Goal: Communication & Community: Answer question/provide support

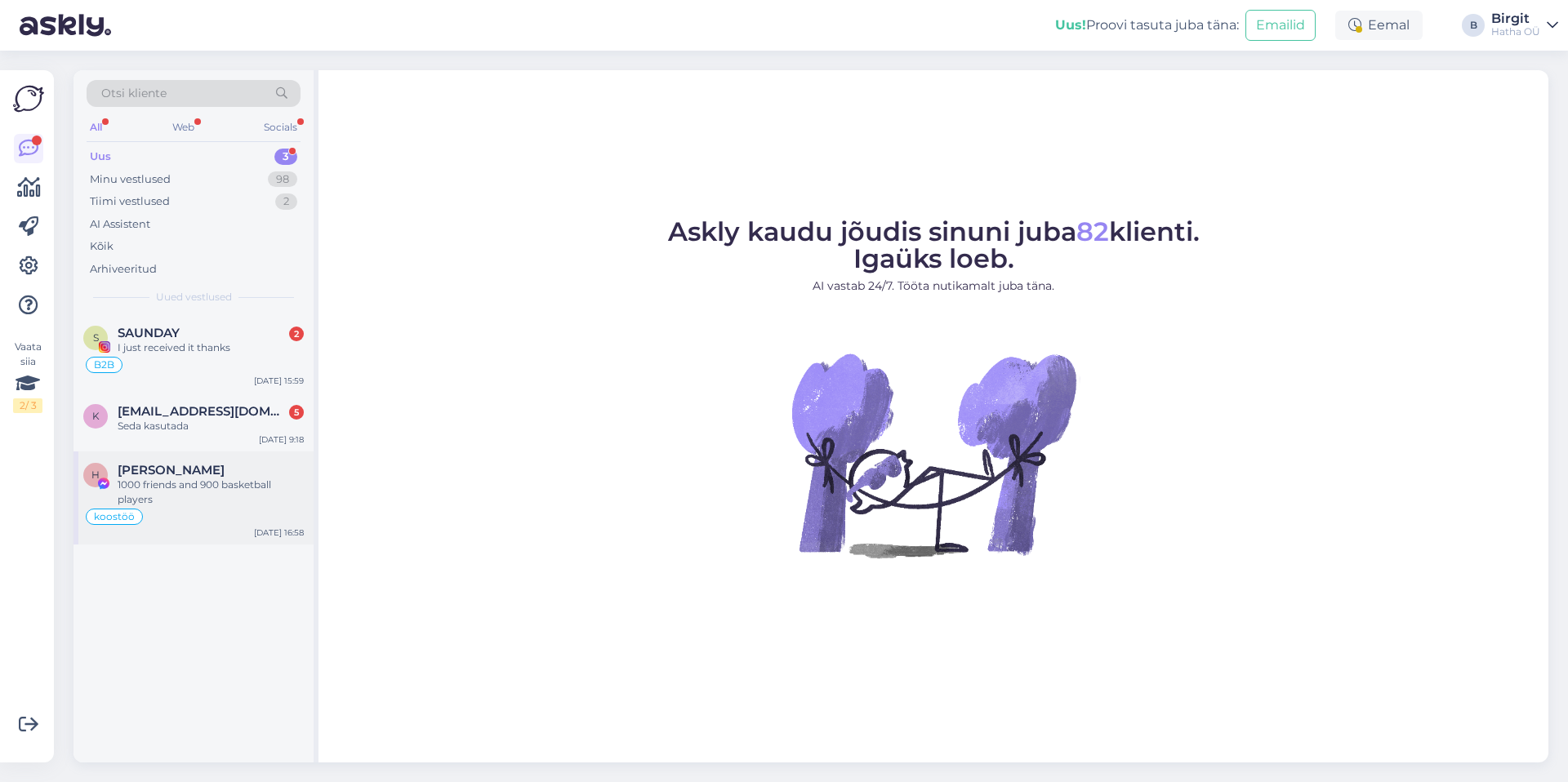
click at [175, 485] on div "1000 friends and 900 basketball players" at bounding box center [210, 492] width 186 height 29
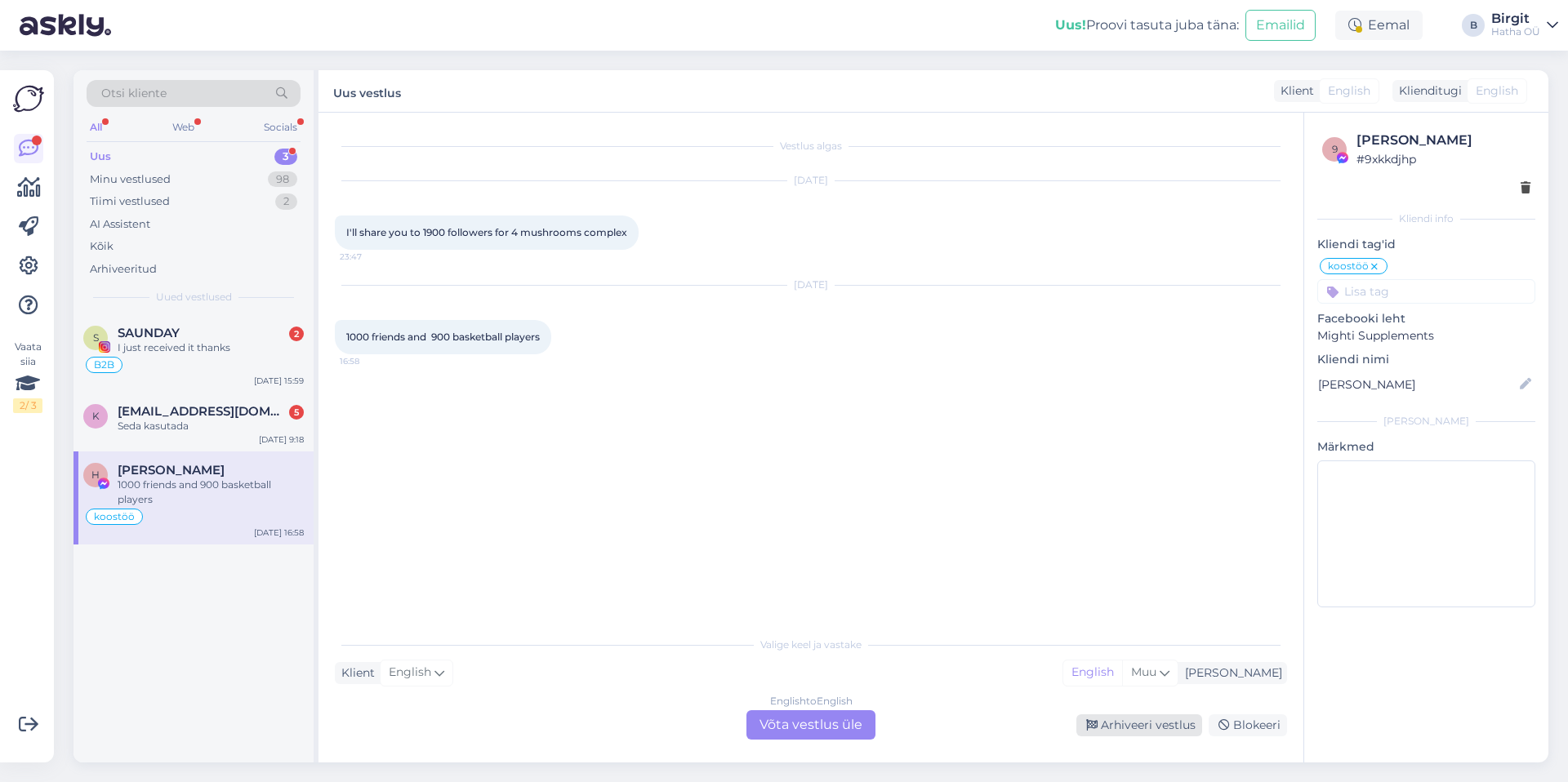
click at [1142, 728] on div "Arhiveeri vestlus" at bounding box center [1139, 726] width 125 height 22
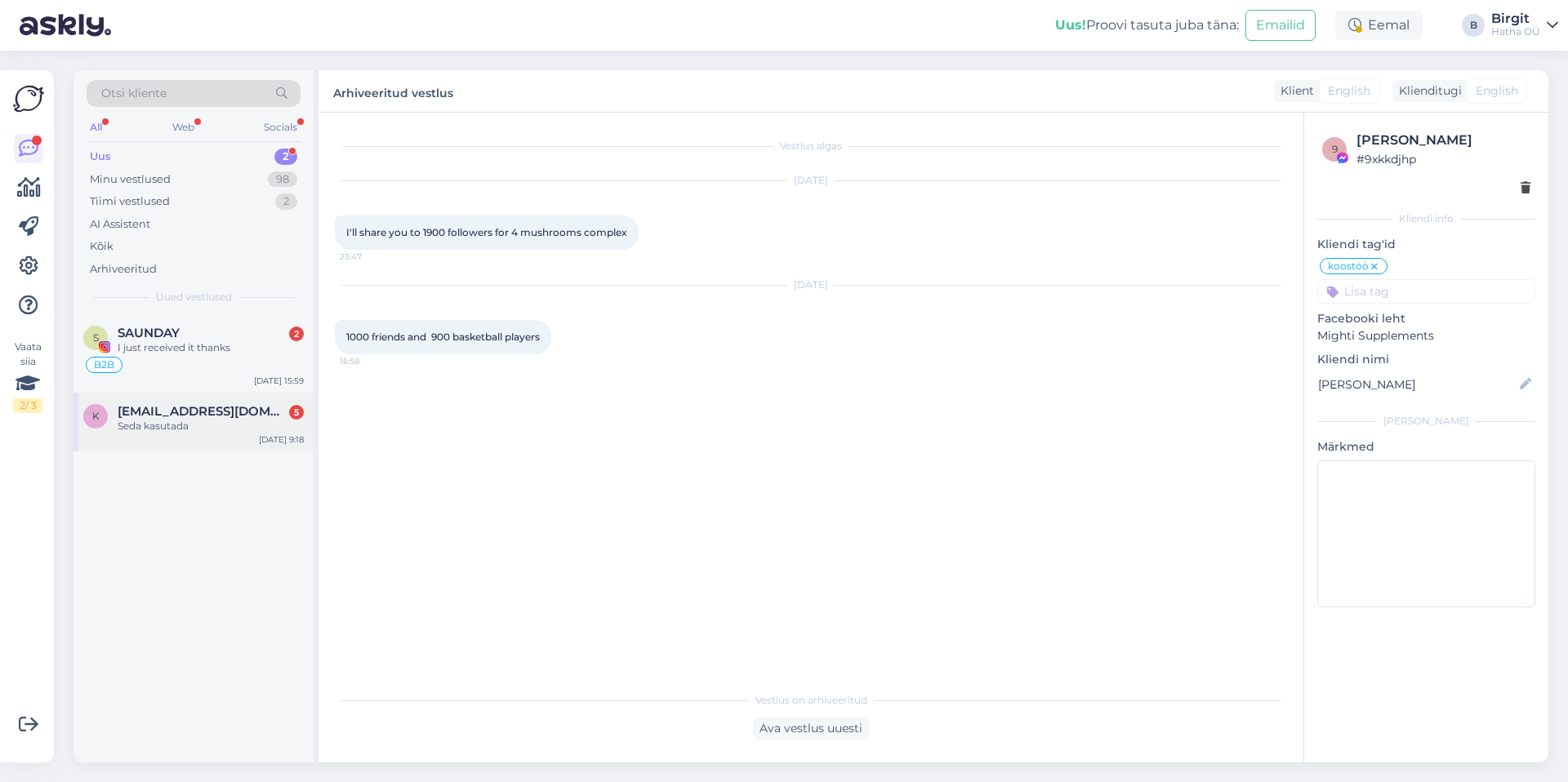
click at [176, 410] on span "[EMAIL_ADDRESS][DOMAIN_NAME]" at bounding box center [202, 411] width 170 height 15
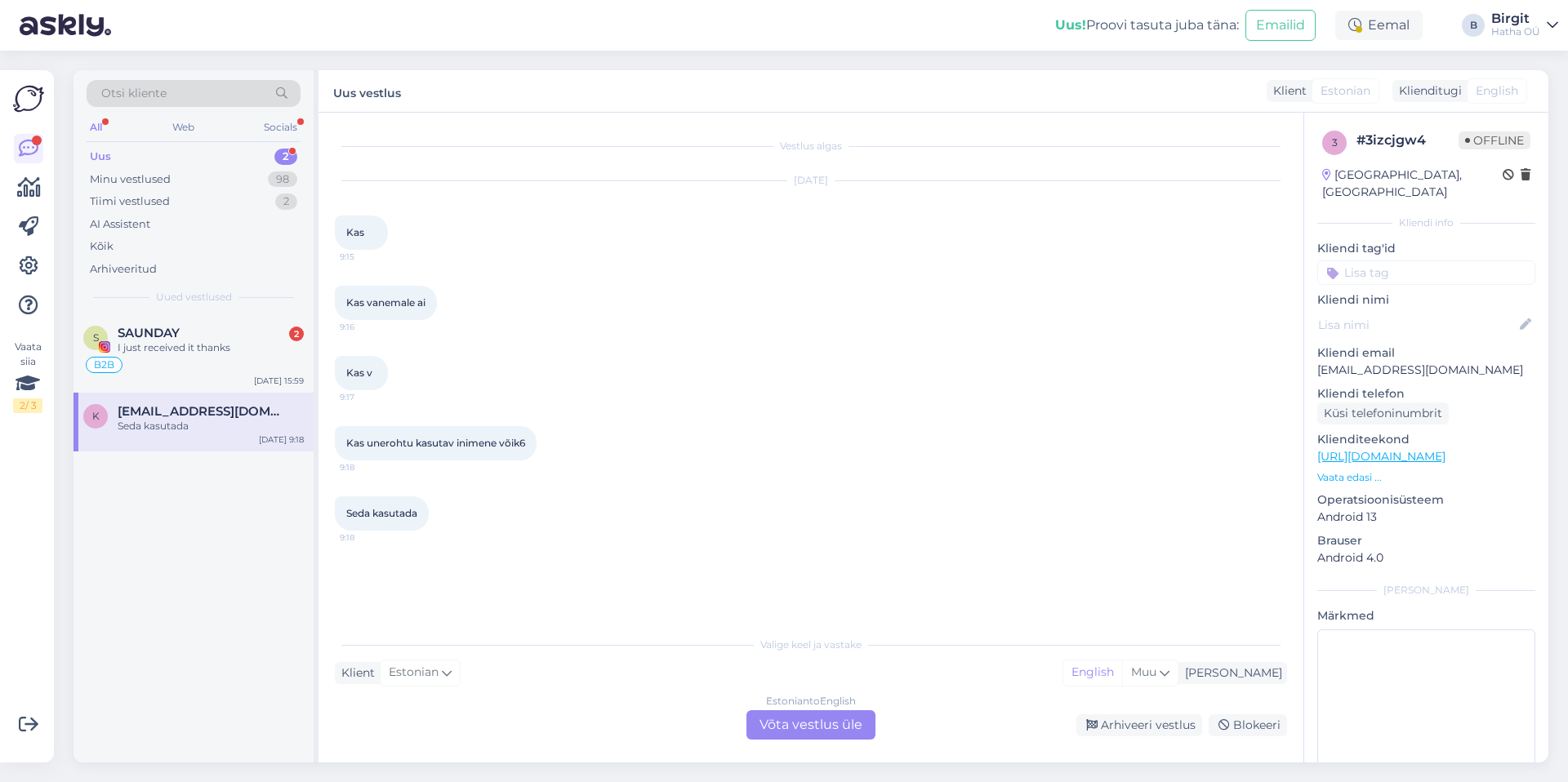
click at [806, 722] on div "Estonian to English Võta vestlus üle" at bounding box center [811, 725] width 129 height 29
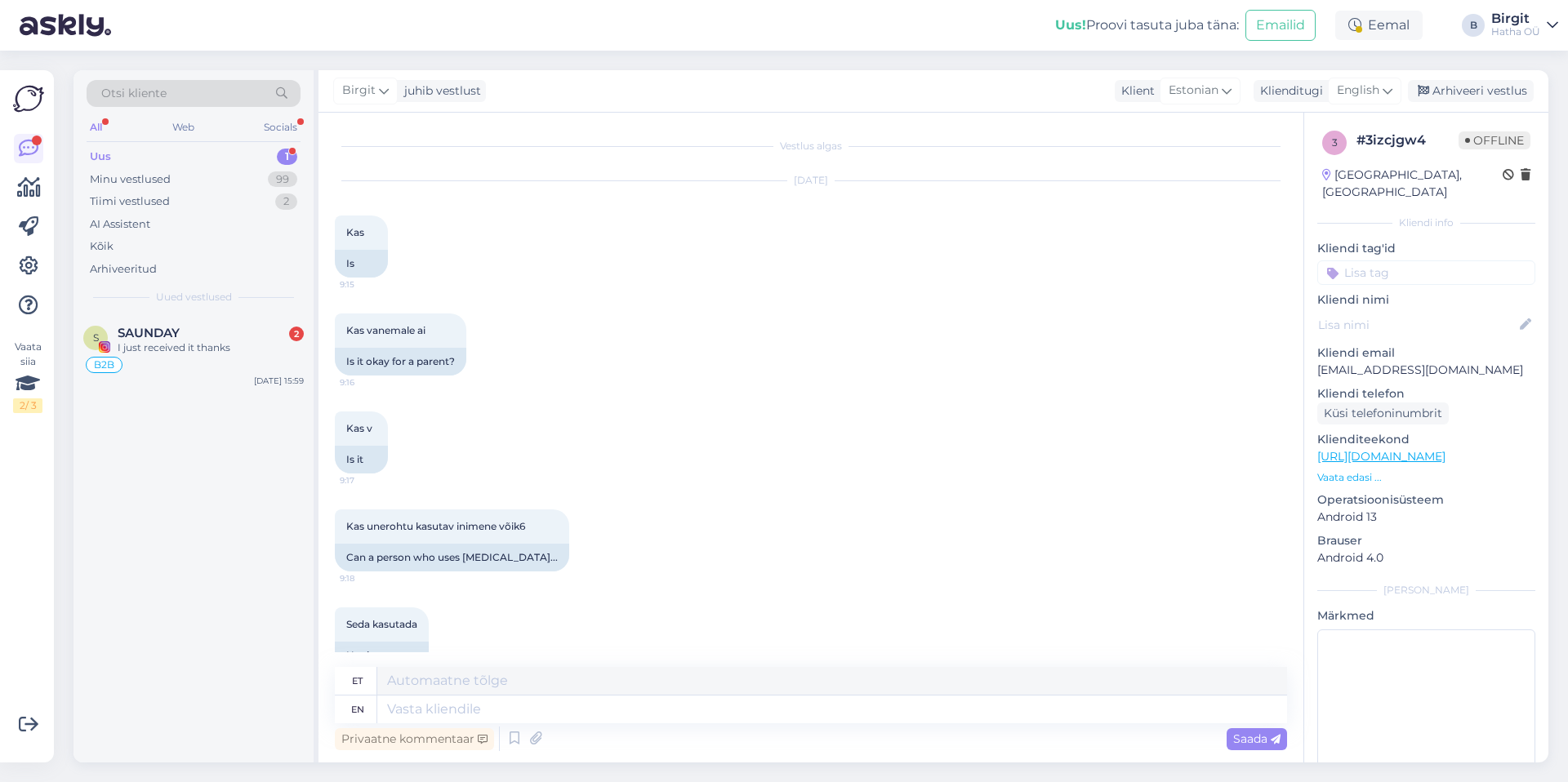
click at [1391, 260] on input at bounding box center [1426, 273] width 218 height 25
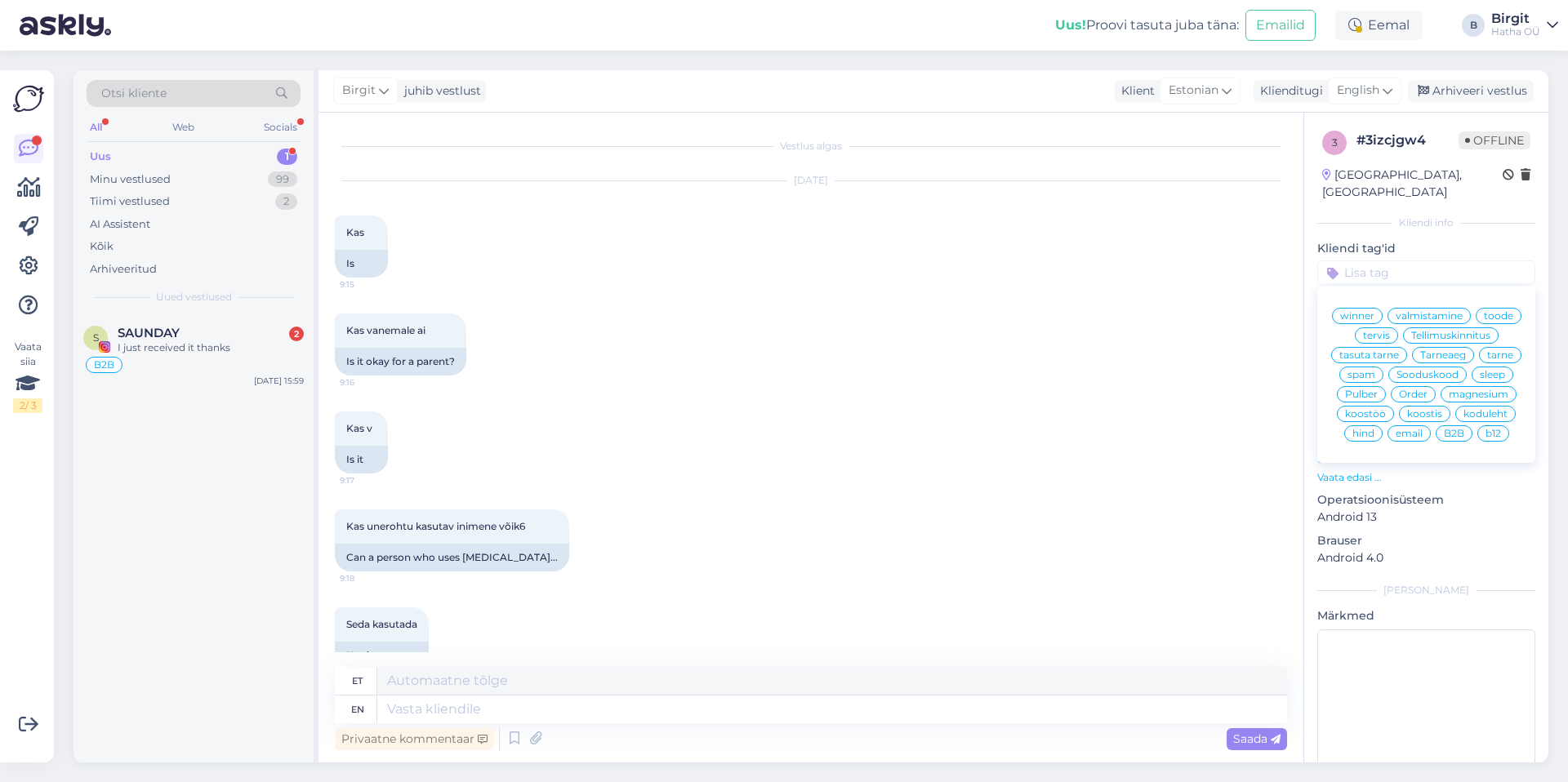
click at [1484, 316] on span "toode" at bounding box center [1498, 315] width 29 height 10
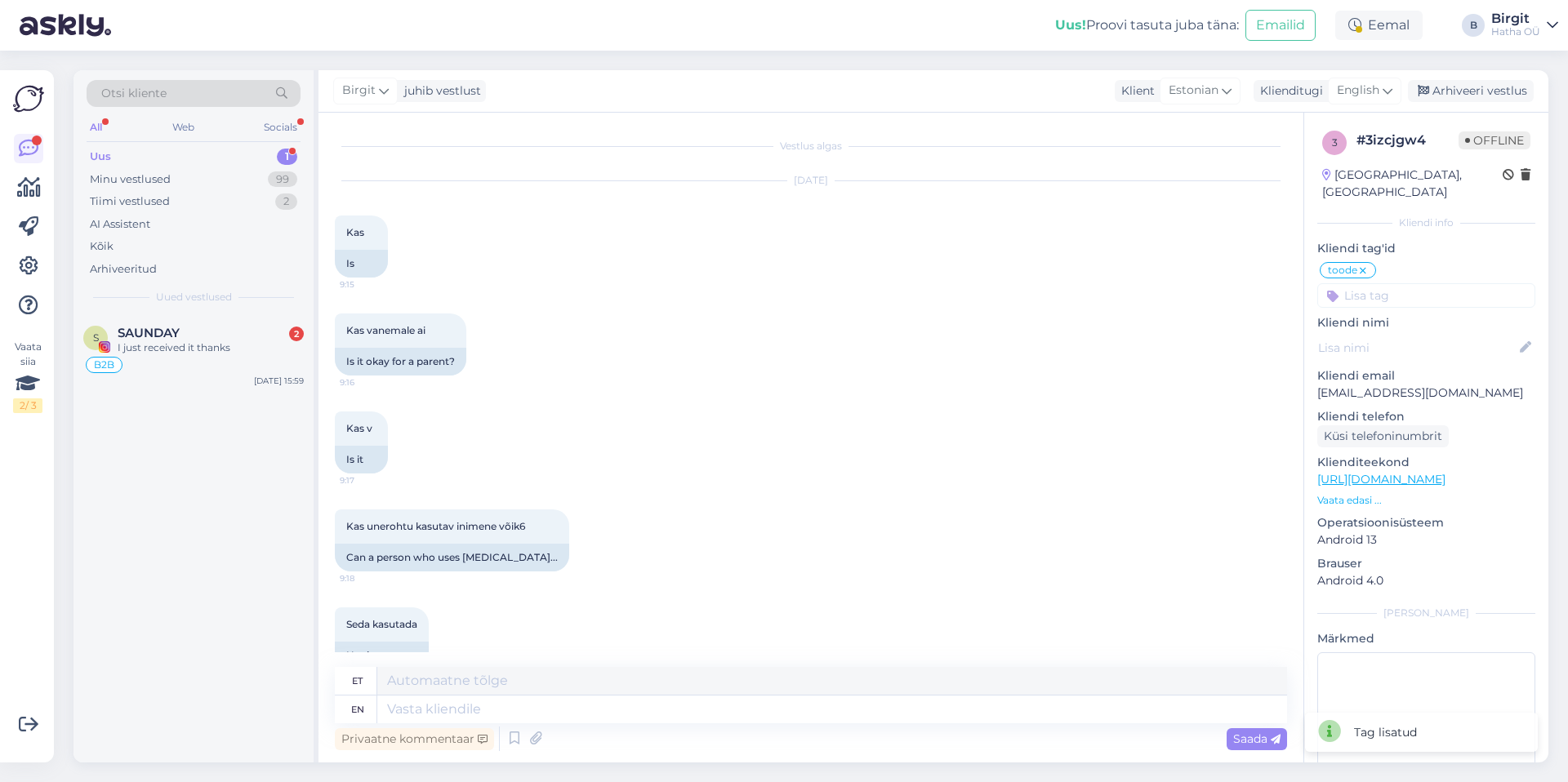
click at [1425, 283] on input at bounding box center [1426, 296] width 218 height 25
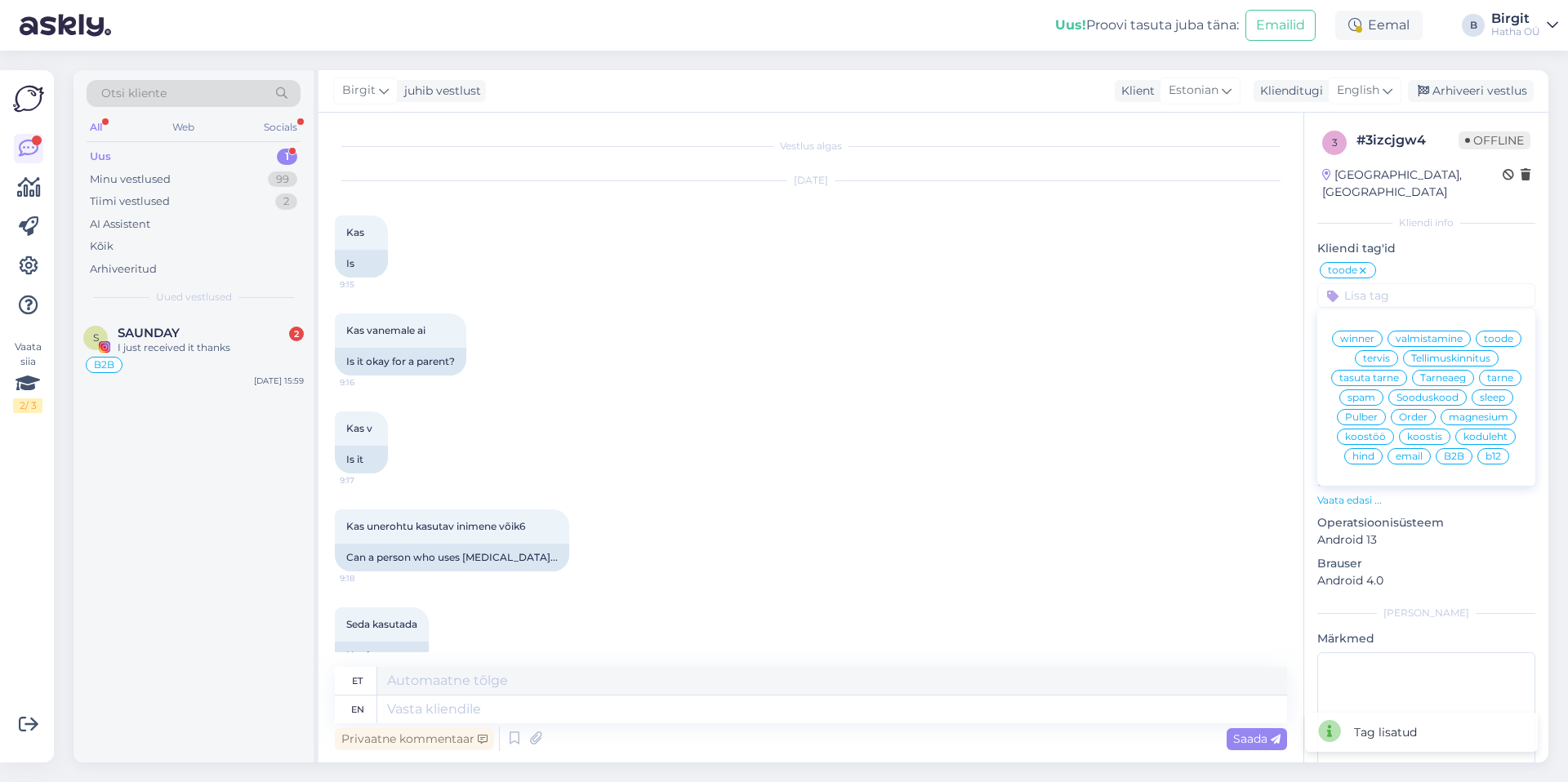
click at [1391, 354] on span "tervis" at bounding box center [1376, 358] width 27 height 10
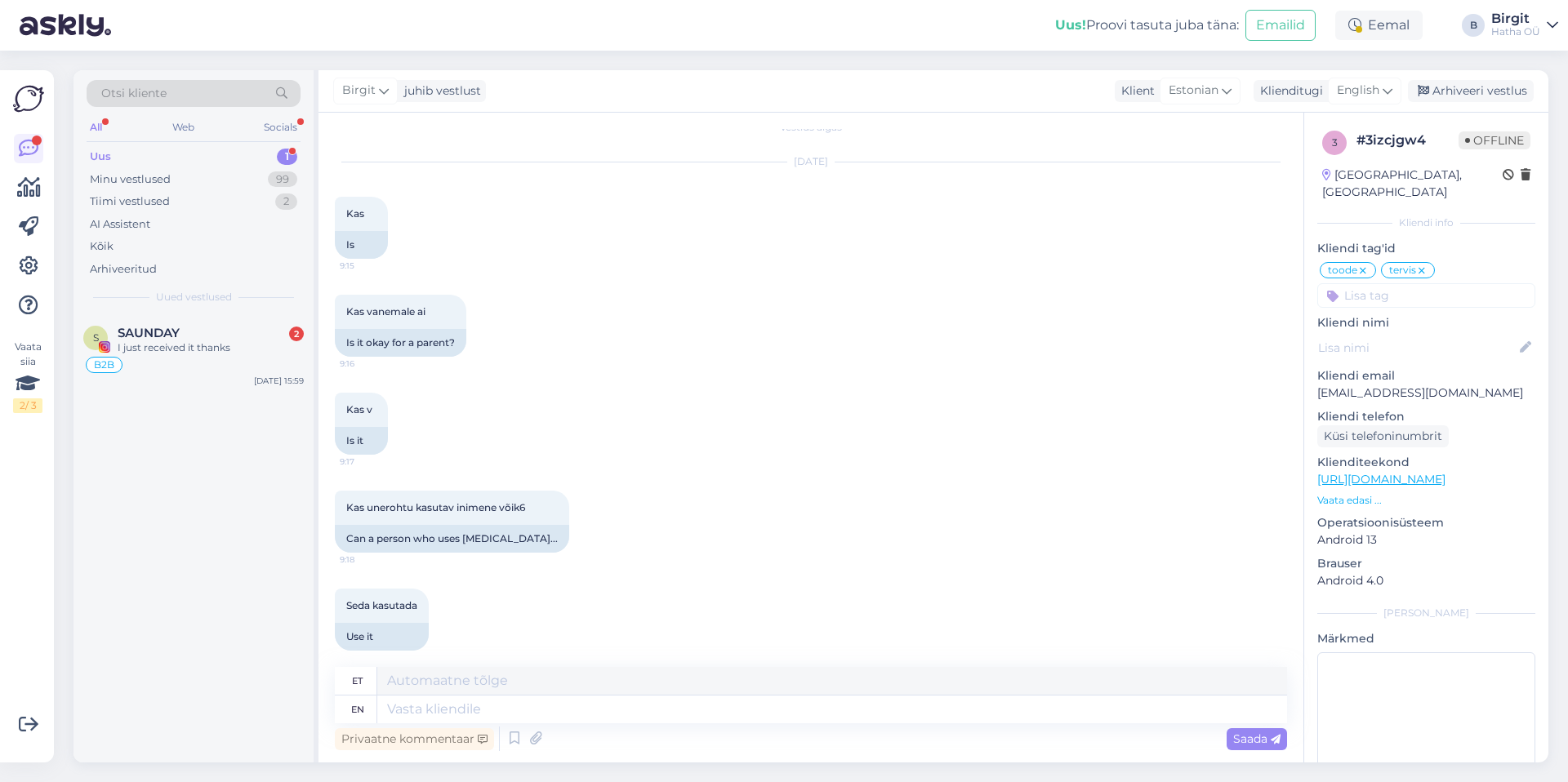
scroll to position [35, 0]
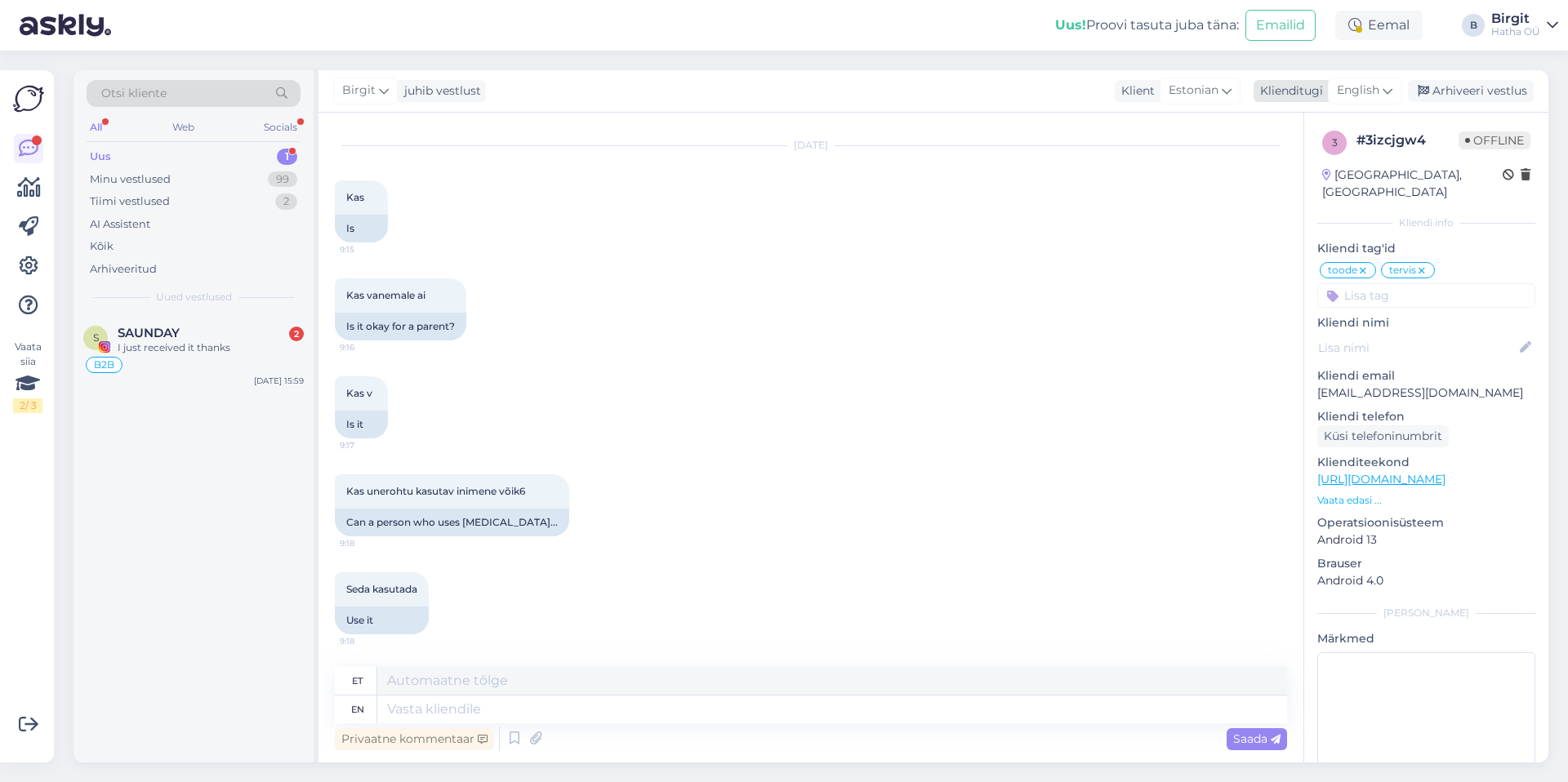
click at [1361, 81] on div "English" at bounding box center [1364, 91] width 73 height 26
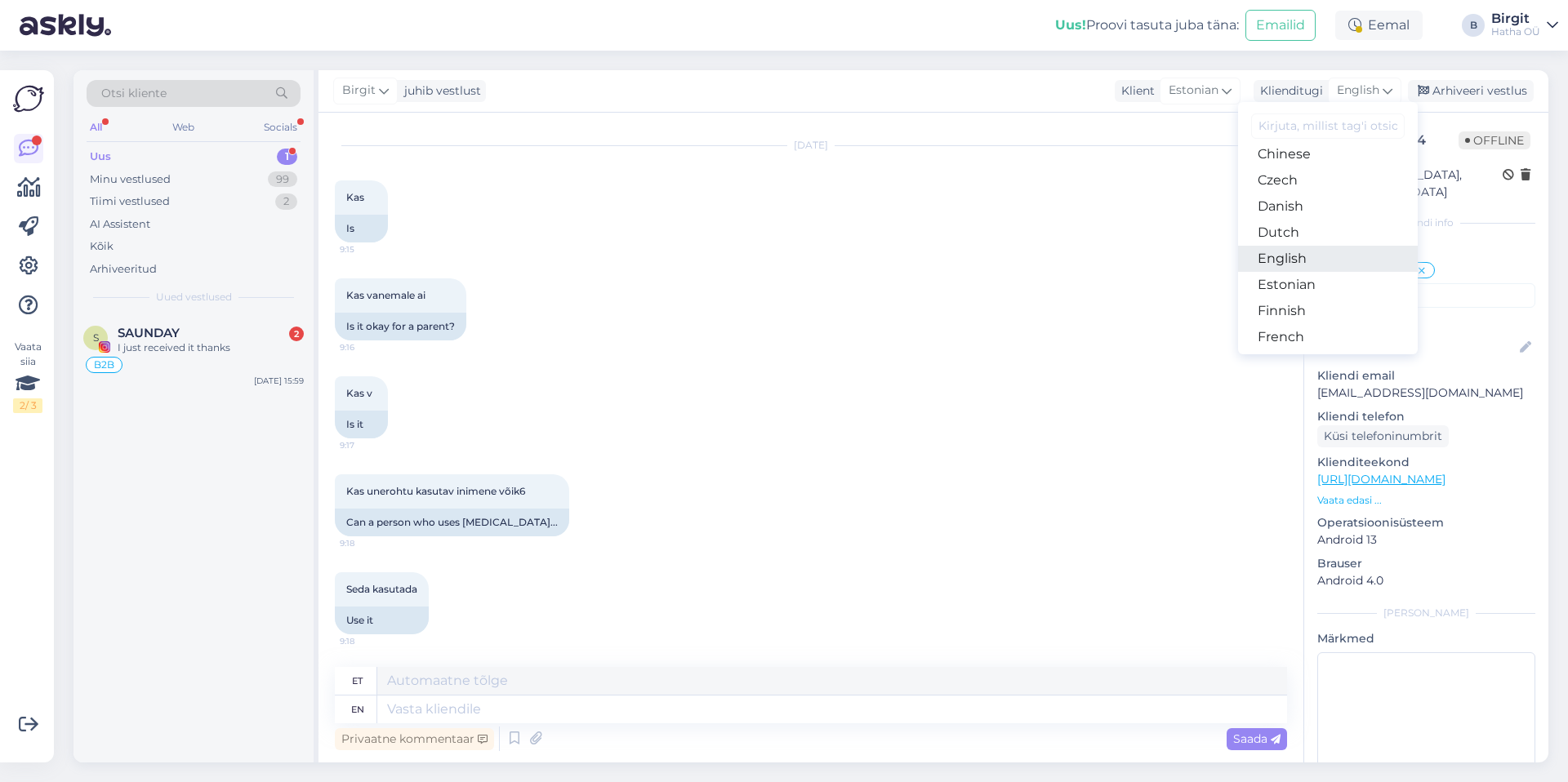
scroll to position [88, 0]
click at [1296, 288] on link "Estonian" at bounding box center [1329, 284] width 180 height 26
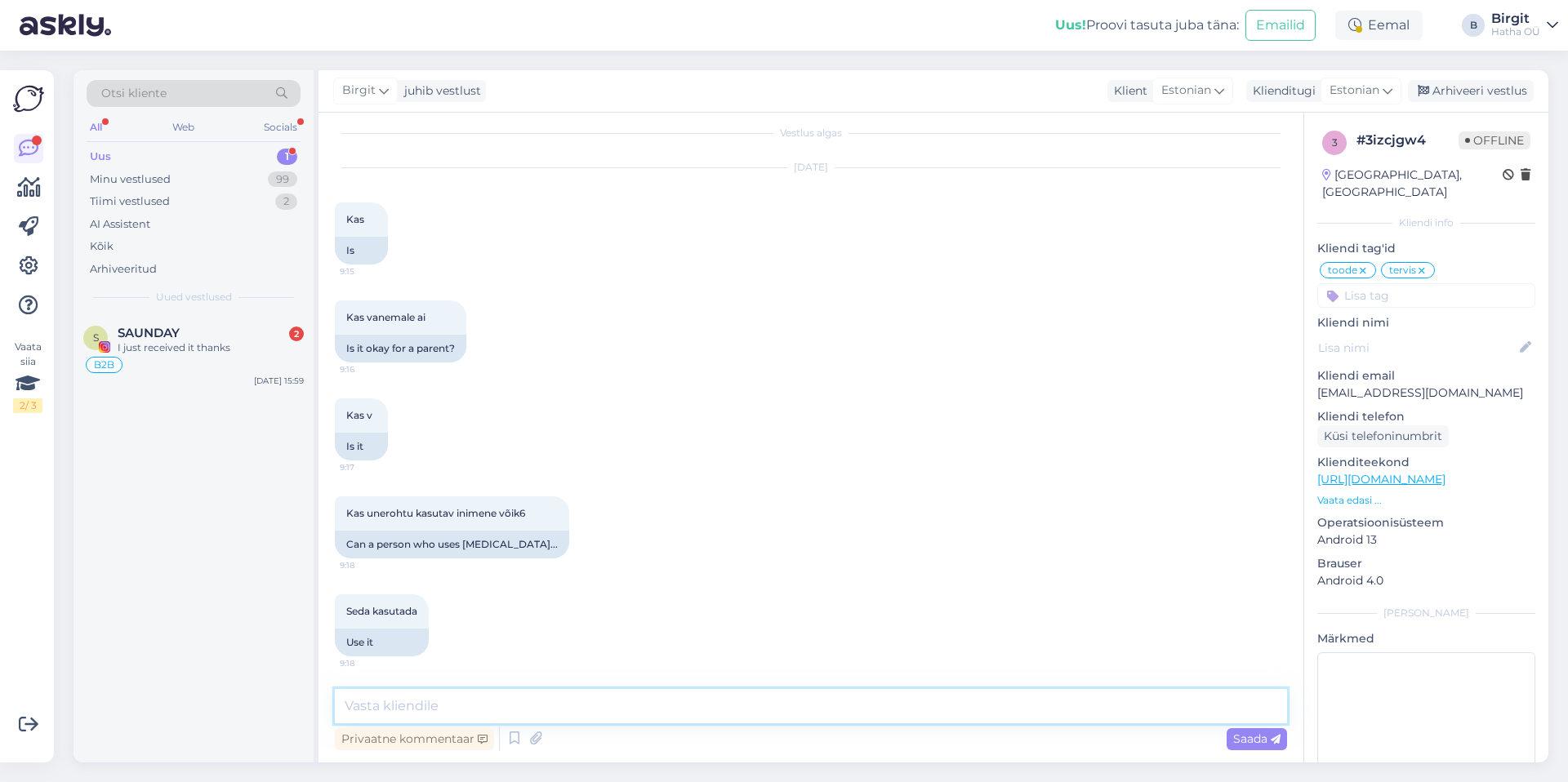
click at [617, 715] on textarea at bounding box center [810, 706] width 953 height 34
click at [693, 374] on div "Kas vanemale ai 9:16 Is it okay for a parent?" at bounding box center [810, 331] width 953 height 98
click at [596, 702] on textarea at bounding box center [810, 706] width 953 height 34
paste textarea "Kuna me ei ole arstid, soovitame enne toidulisandite võtmist tõsiste tervisepro…"
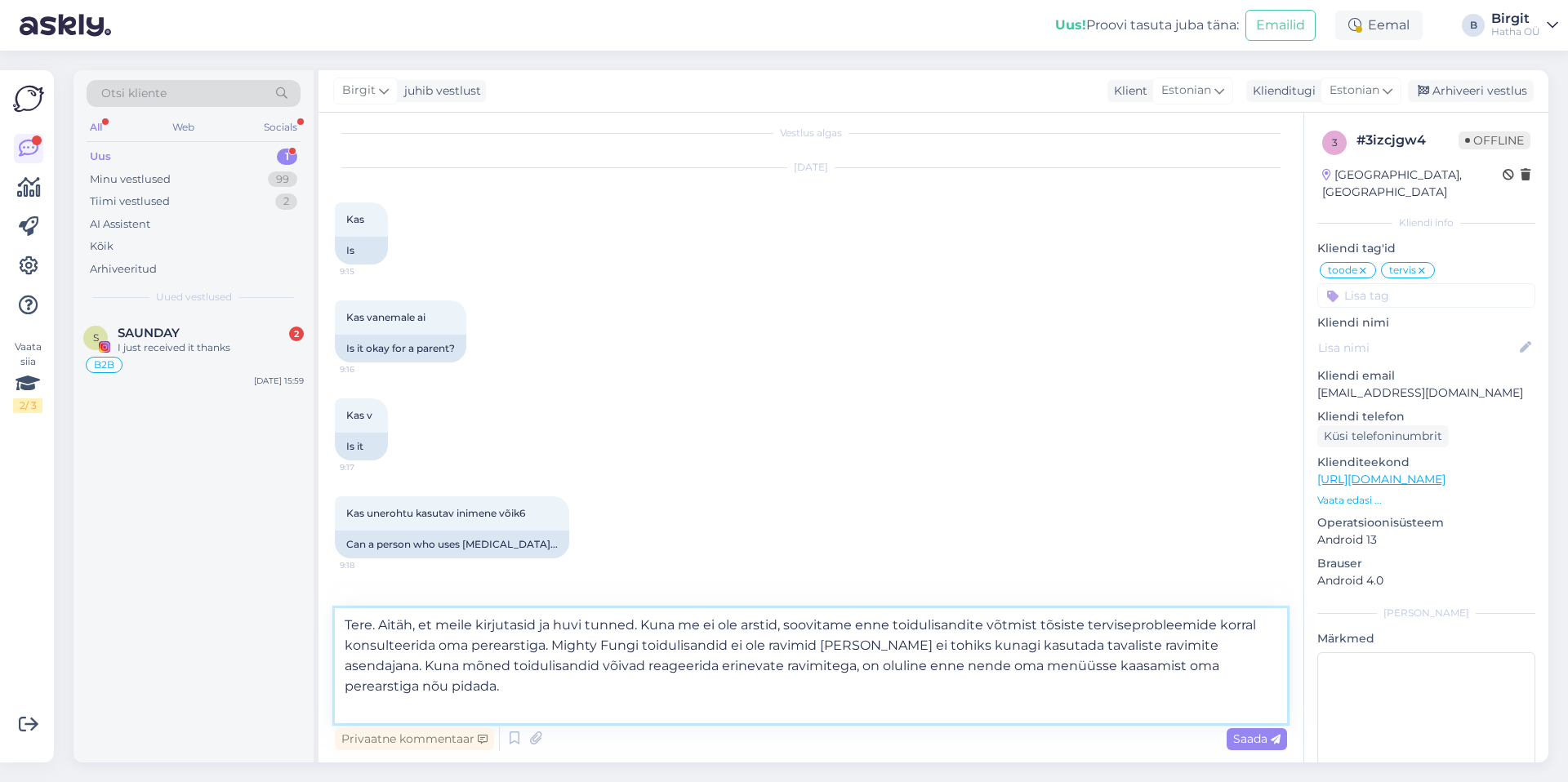
scroll to position [35, 0]
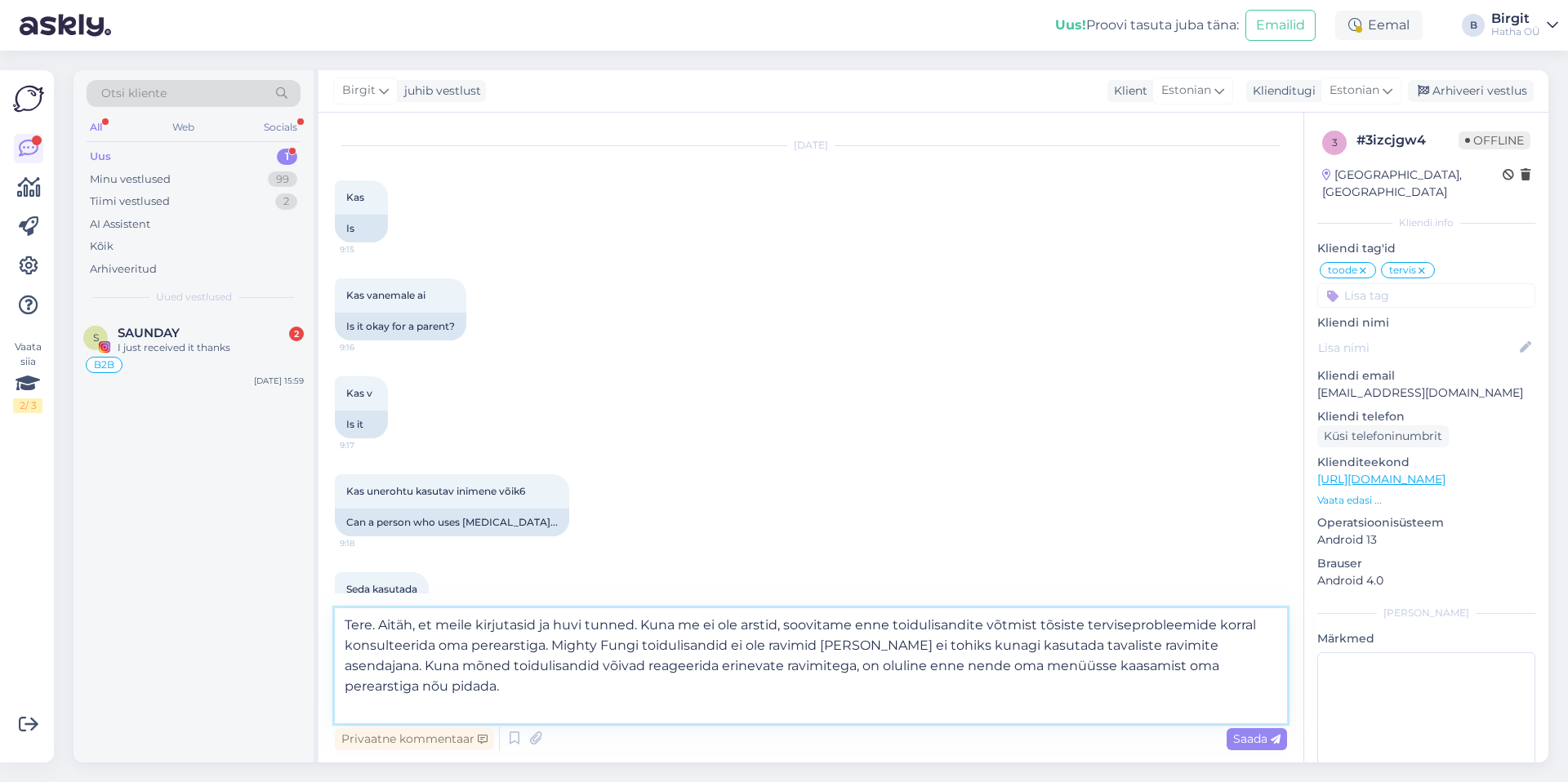
drag, startPoint x: 1037, startPoint y: 627, endPoint x: 857, endPoint y: 628, distance: 180.0
click at [857, 628] on textarea "Tere. Aitäh, et meile kirjutasid ja huvi tunned. Kuna me ei ole arstid, soovita…" at bounding box center [810, 665] width 953 height 115
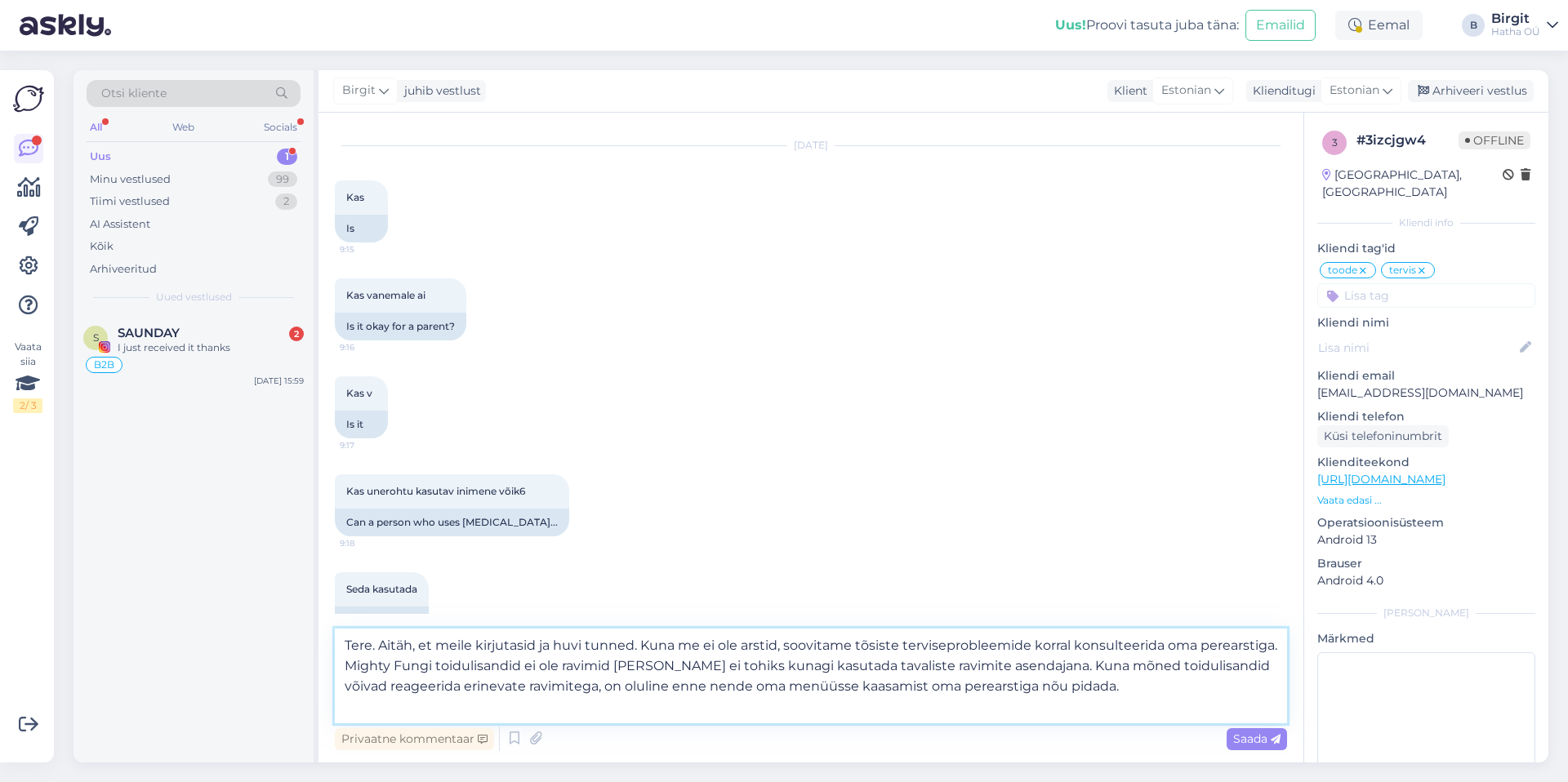
drag, startPoint x: 1071, startPoint y: 643, endPoint x: 1097, endPoint y: 604, distance: 46.9
click at [1071, 643] on textarea "Tere. Aitäh, et meile kirjutasid ja huvi tunned. Kuna me ei ole arstid, soovita…" at bounding box center [810, 675] width 953 height 94
paste textarea "enne toidulisandite võtmist"
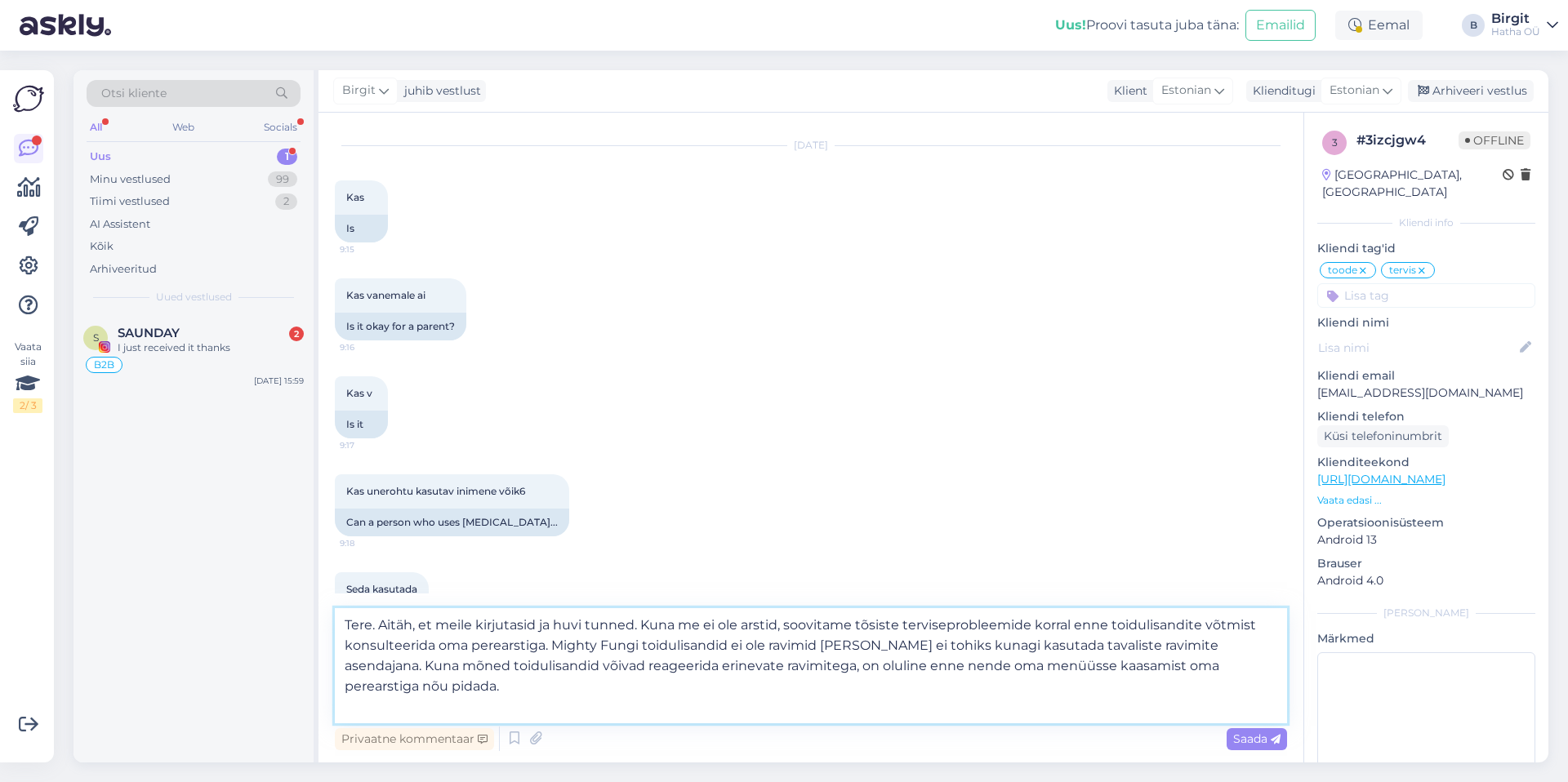
drag, startPoint x: 634, startPoint y: 647, endPoint x: 589, endPoint y: 650, distance: 45.1
click at [589, 650] on textarea "Tere. Aitäh, et meile kirjutasid ja huvi tunned. Kuna me ei ole arstid, soovita…" at bounding box center [810, 665] width 953 height 115
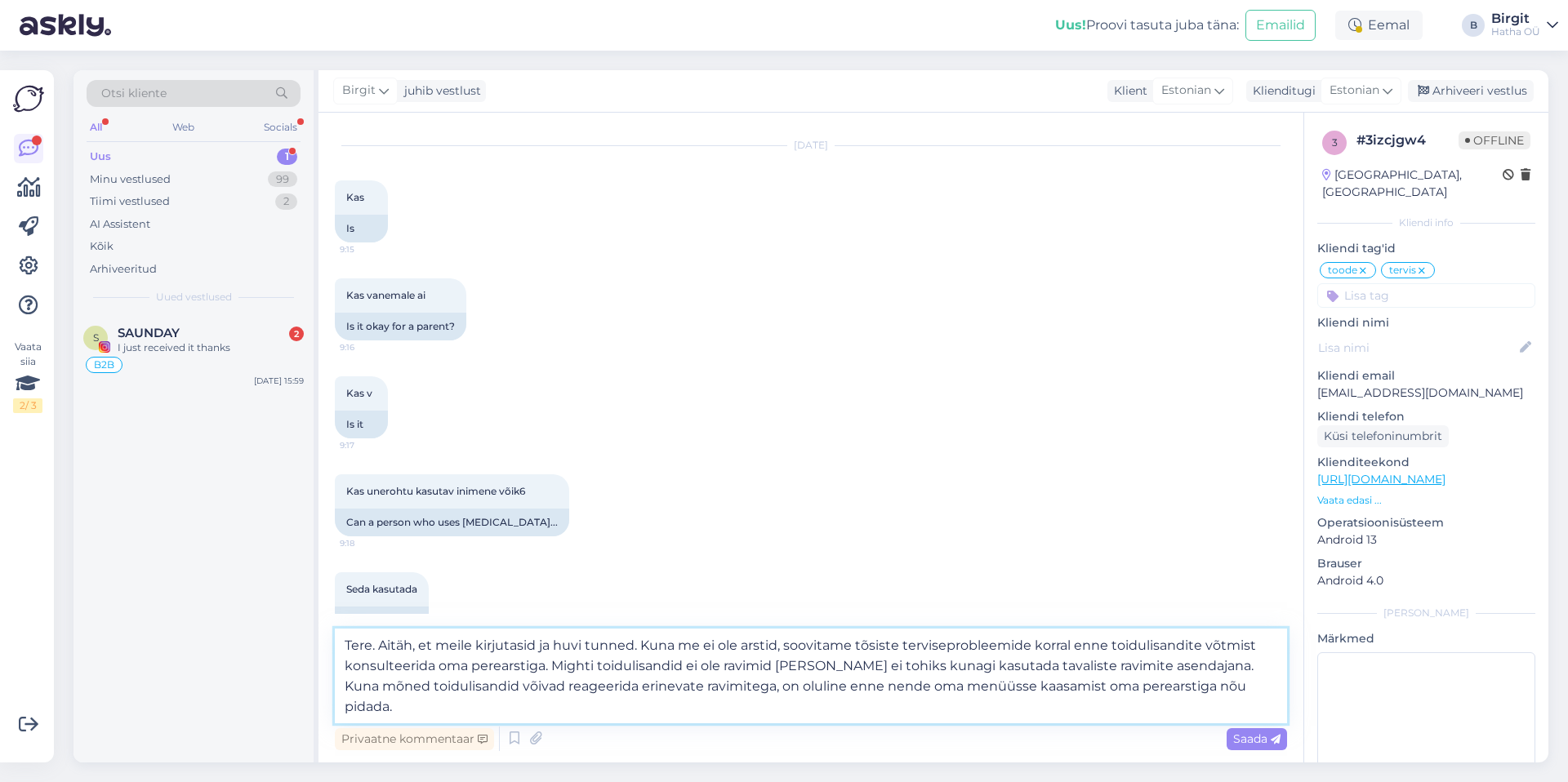
click at [455, 687] on textarea "Tere. Aitäh, et meile kirjutasid ja huvi tunned. Kuna me ei ole arstid, soovita…" at bounding box center [810, 675] width 953 height 94
click at [479, 688] on textarea "Tere. Aitäh, et meile kirjutasid ja huvi tunned. Kuna me ei ole arstid, soovita…" at bounding box center [810, 675] width 953 height 94
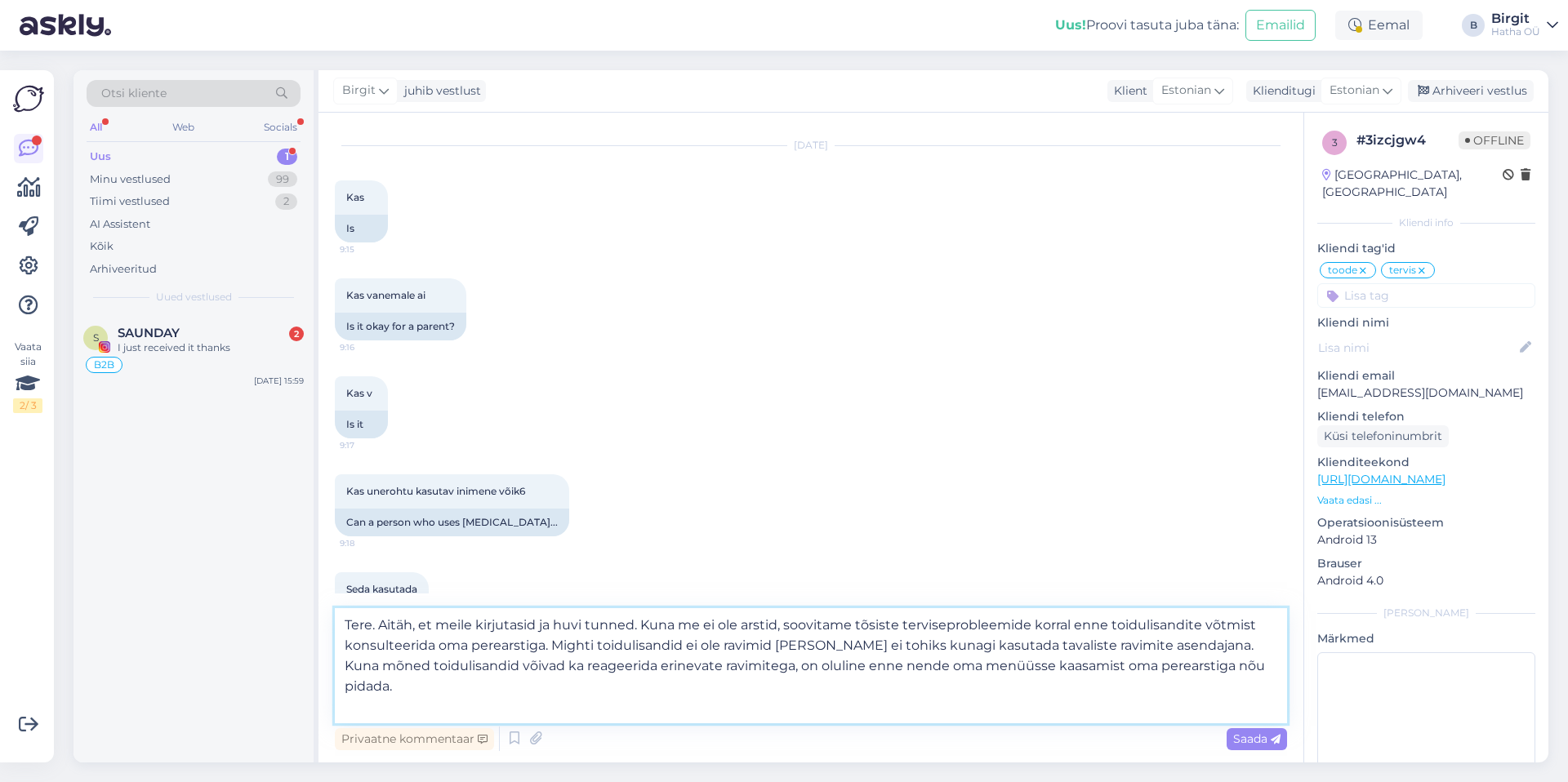
click at [1240, 661] on textarea "Tere. Aitäh, et meile kirjutasid ja huvi tunned. Kuna me ei ole arstid, soovita…" at bounding box center [810, 665] width 953 height 115
paste textarea "Kõikide toodete täpsed koostisosad leiad meie kodulehelt ning [PERSON_NAME] [DE…"
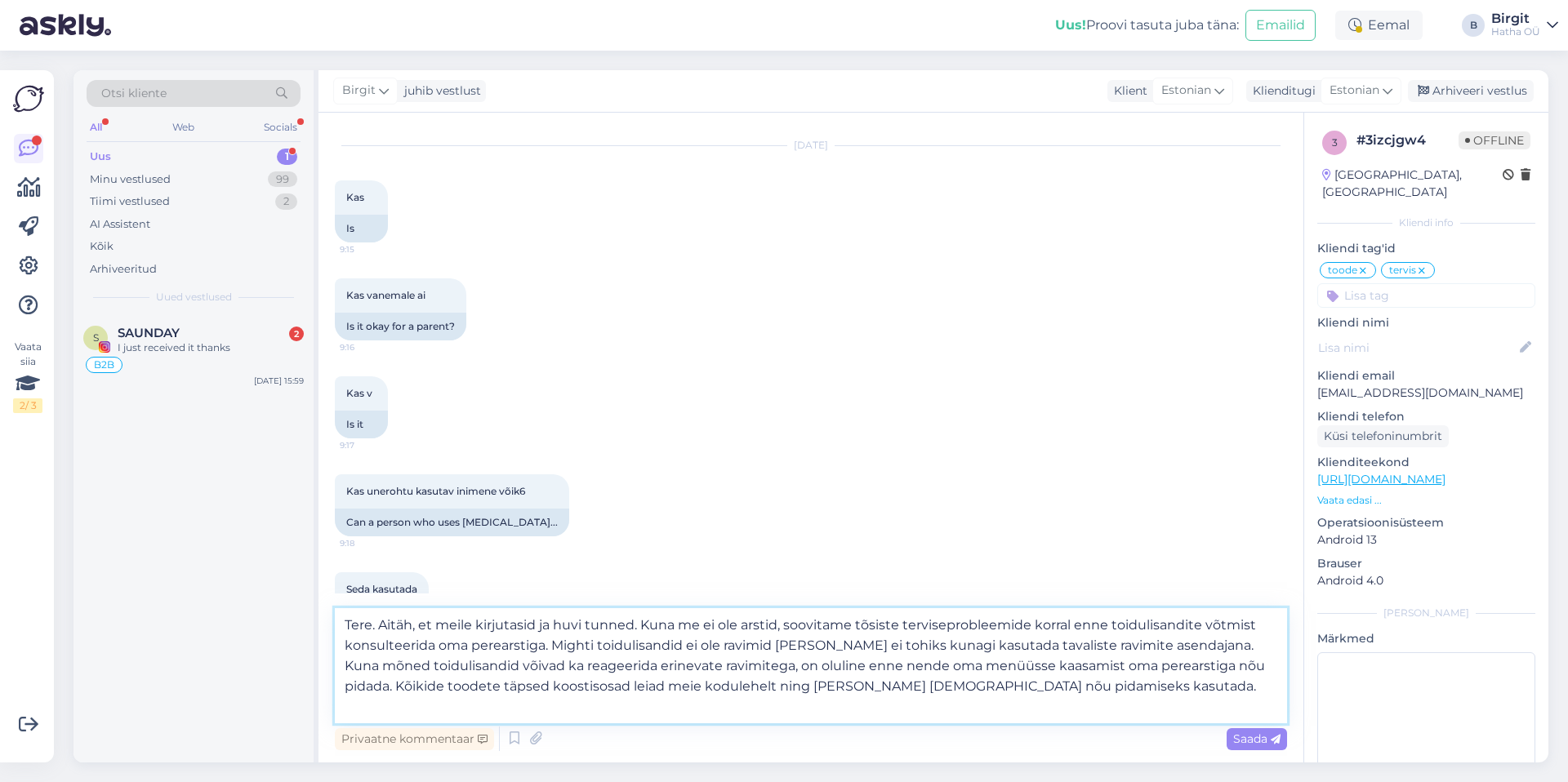
paste textarea "Loodan, et see teave on abiks [PERSON_NAME], kui sul peaks veel küsimusi tekkim…"
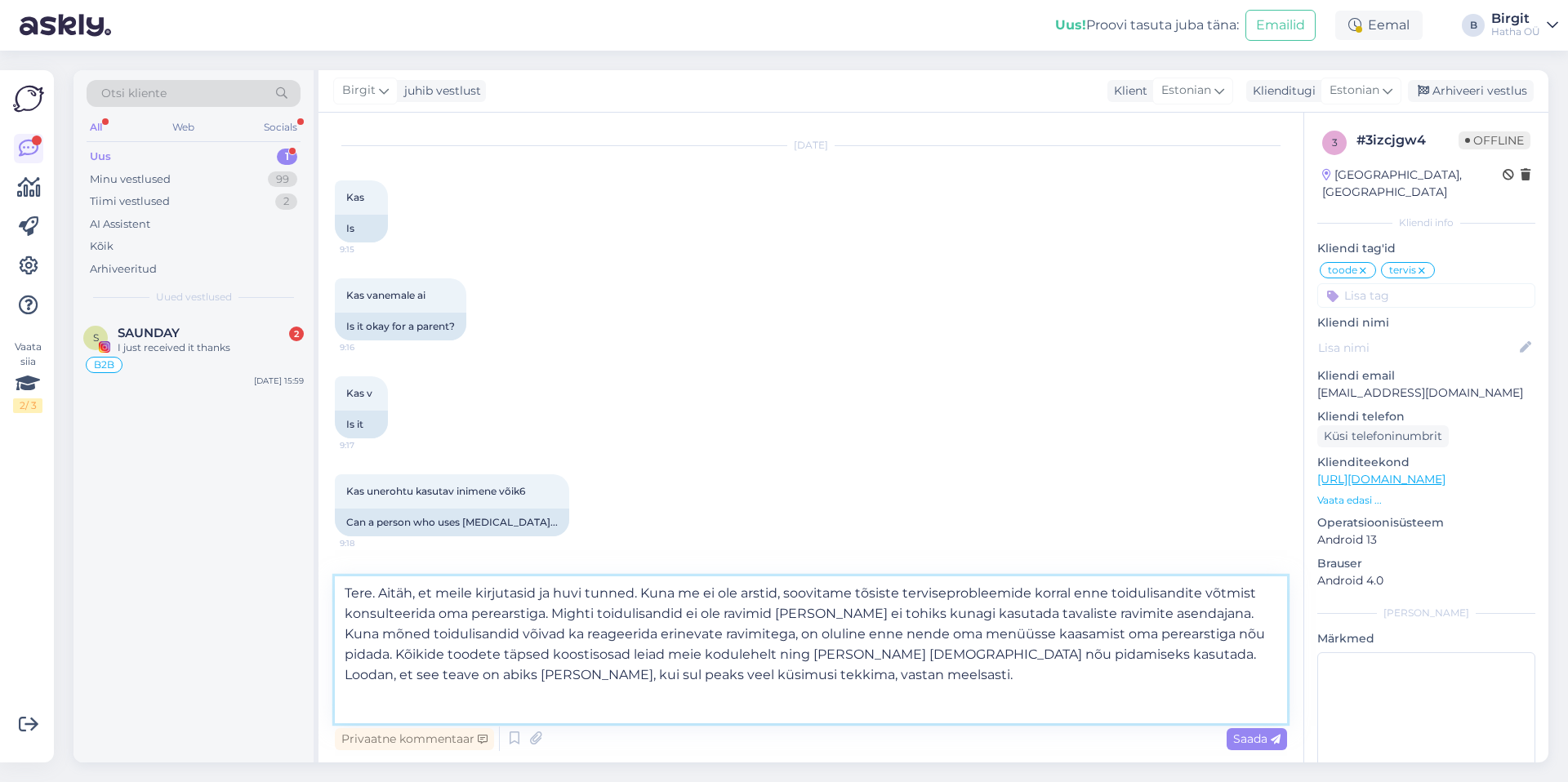
click at [916, 674] on textarea "Tere. Aitäh, et meile kirjutasid ja huvi tunned. Kuna me ei ole arstid, soovita…" at bounding box center [810, 650] width 953 height 147
type textarea "Tere. Aitäh, et meile kirjutasid ja huvi tunned. Kuna me ei ole arstid, soovita…"
click at [1265, 737] on span "Saada" at bounding box center [1257, 739] width 48 height 15
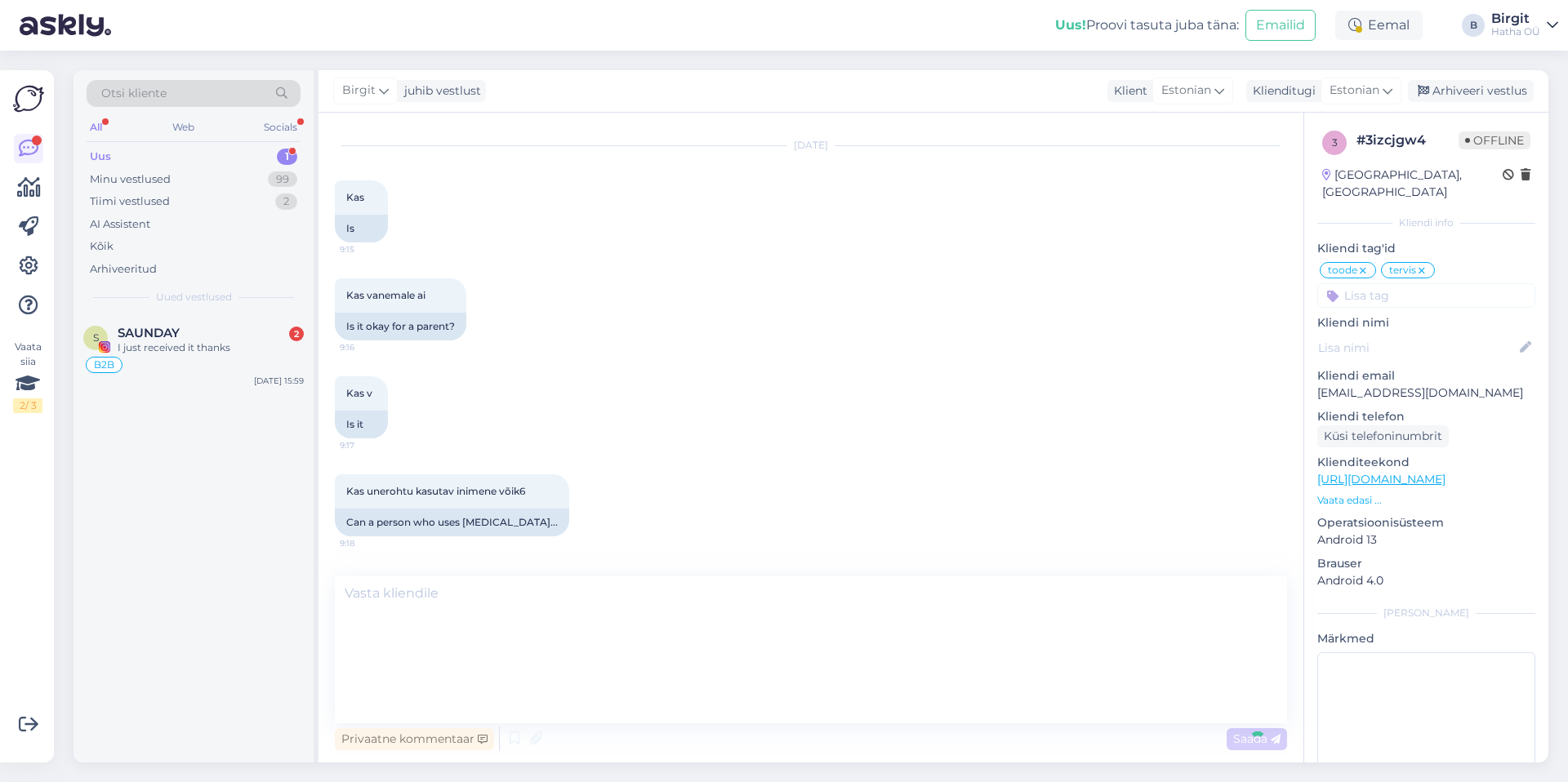
scroll to position [294, 0]
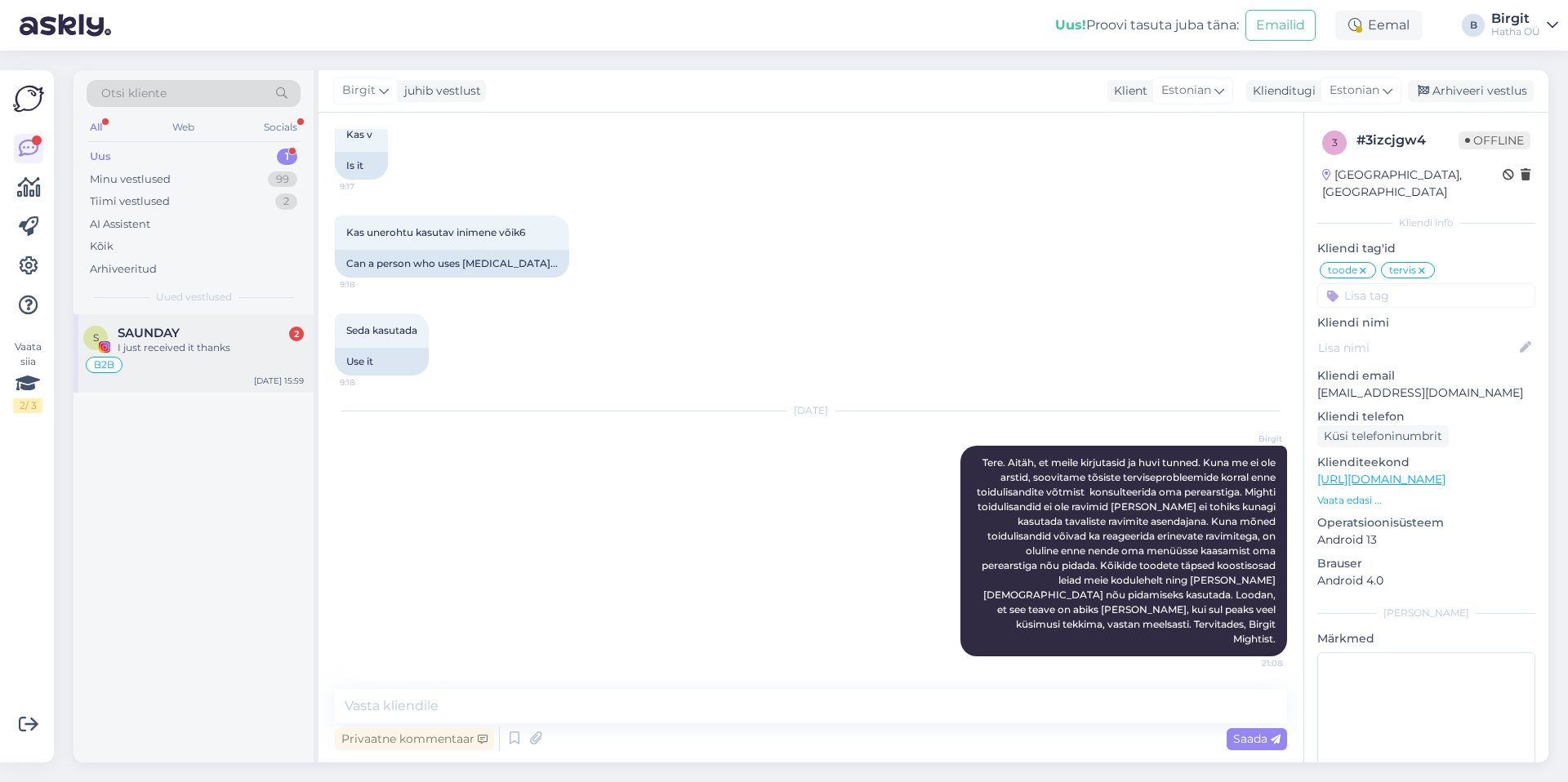
click at [193, 339] on div "SAUNDAY 2" at bounding box center [210, 333] width 186 height 15
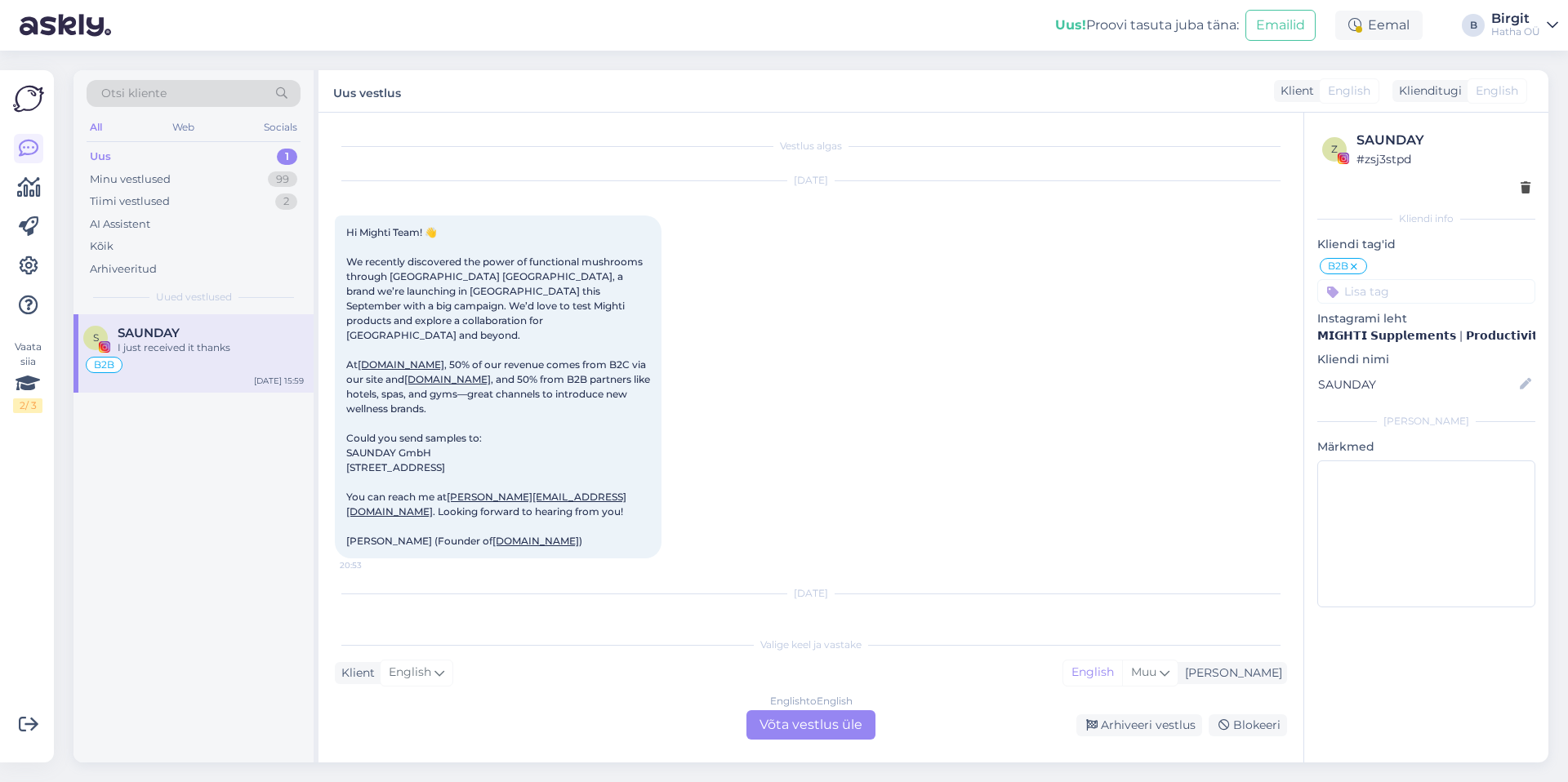
scroll to position [182, 0]
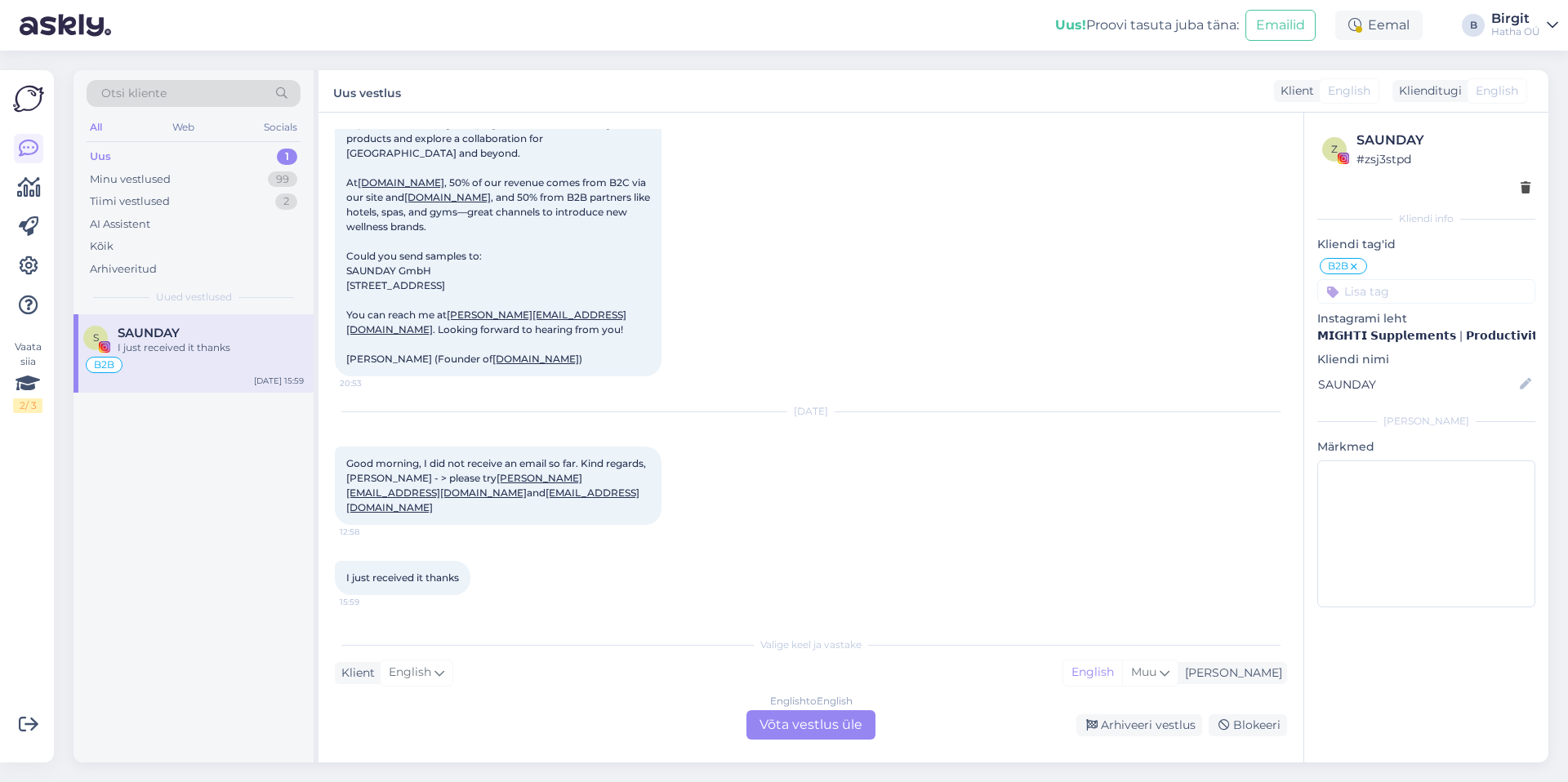
click at [823, 721] on div "English to English Võta vestlus üle" at bounding box center [811, 725] width 129 height 29
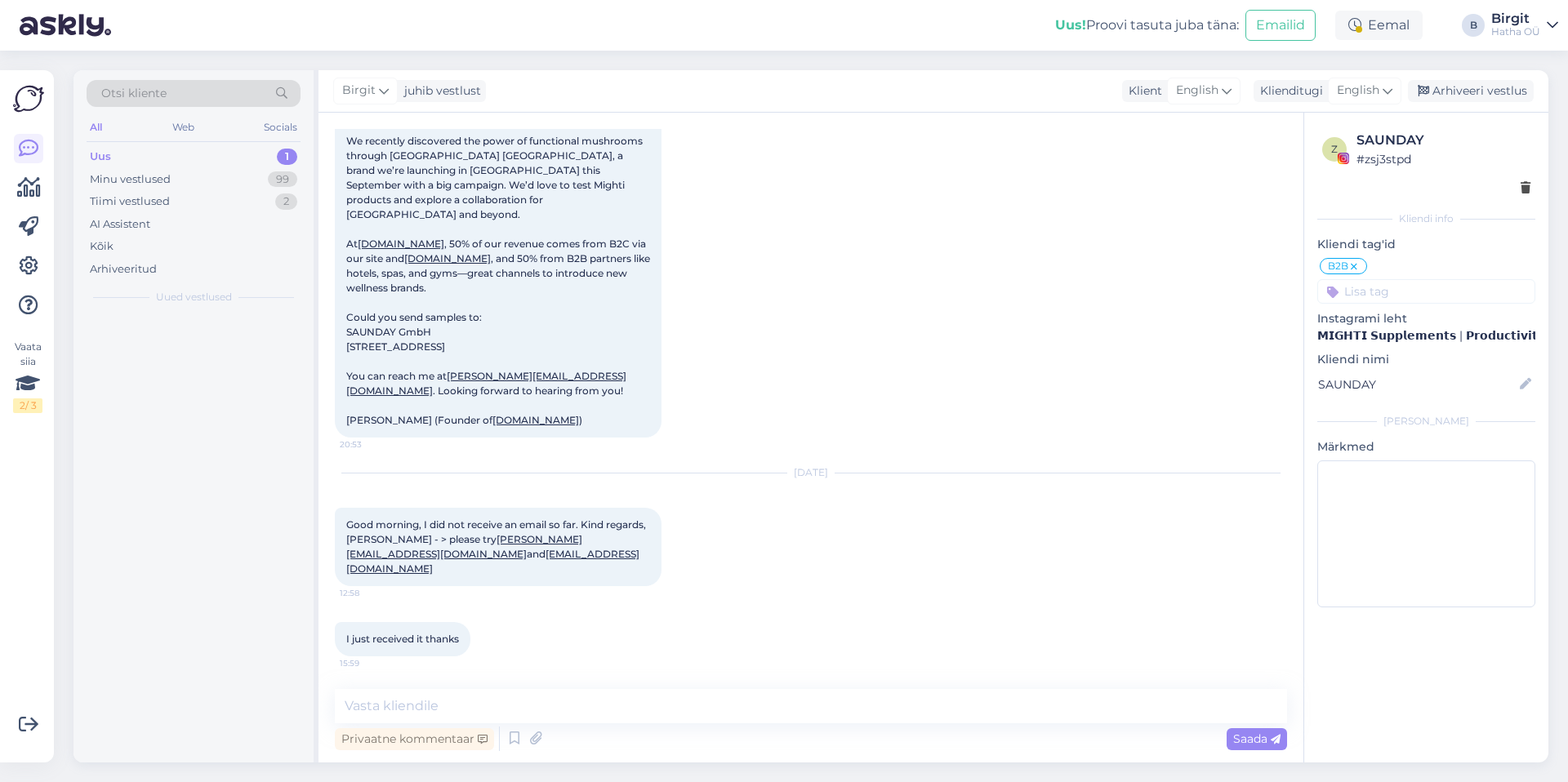
scroll to position [121, 0]
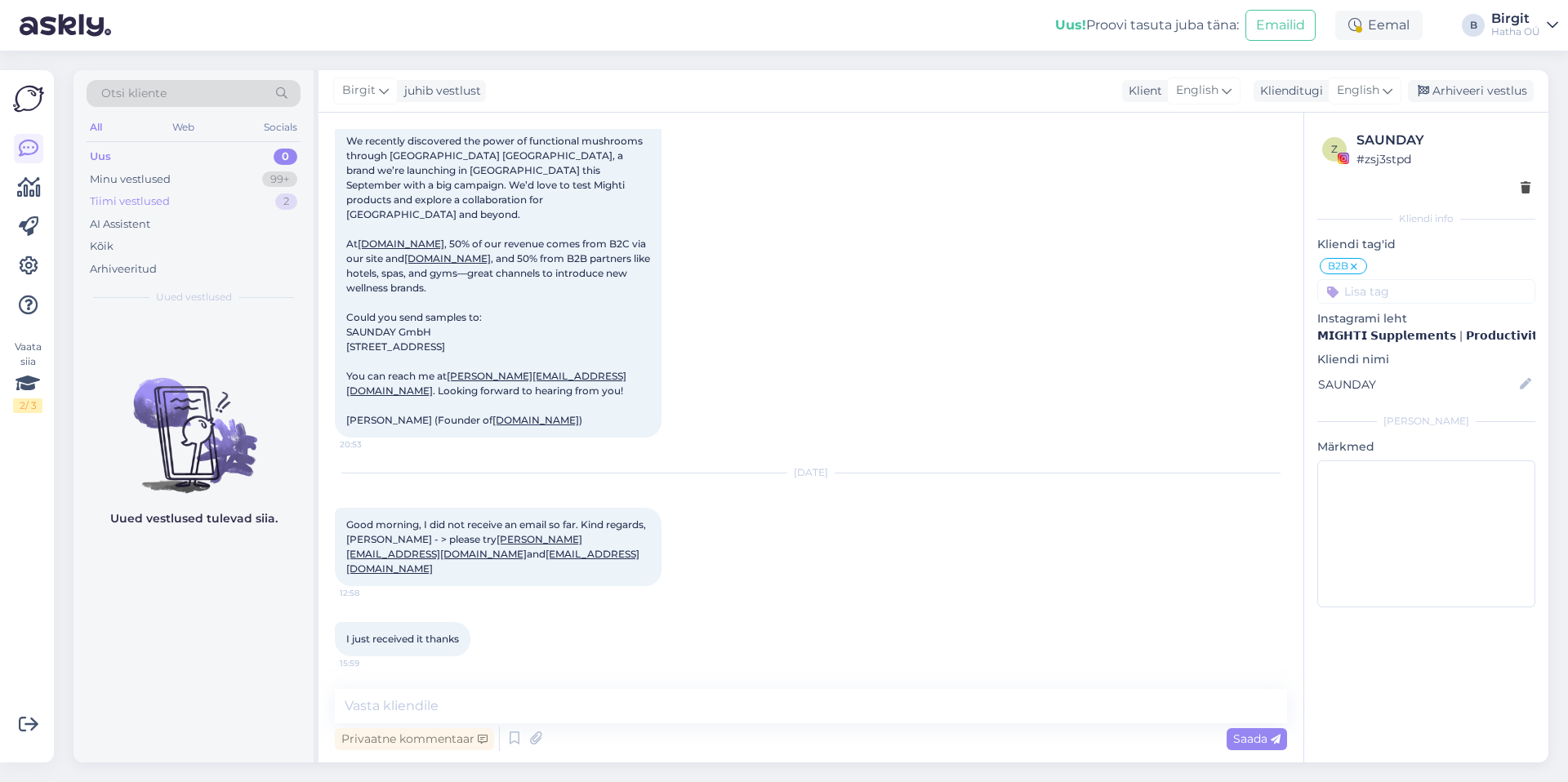
click at [170, 191] on div "Tiimi vestlused 2" at bounding box center [193, 202] width 214 height 23
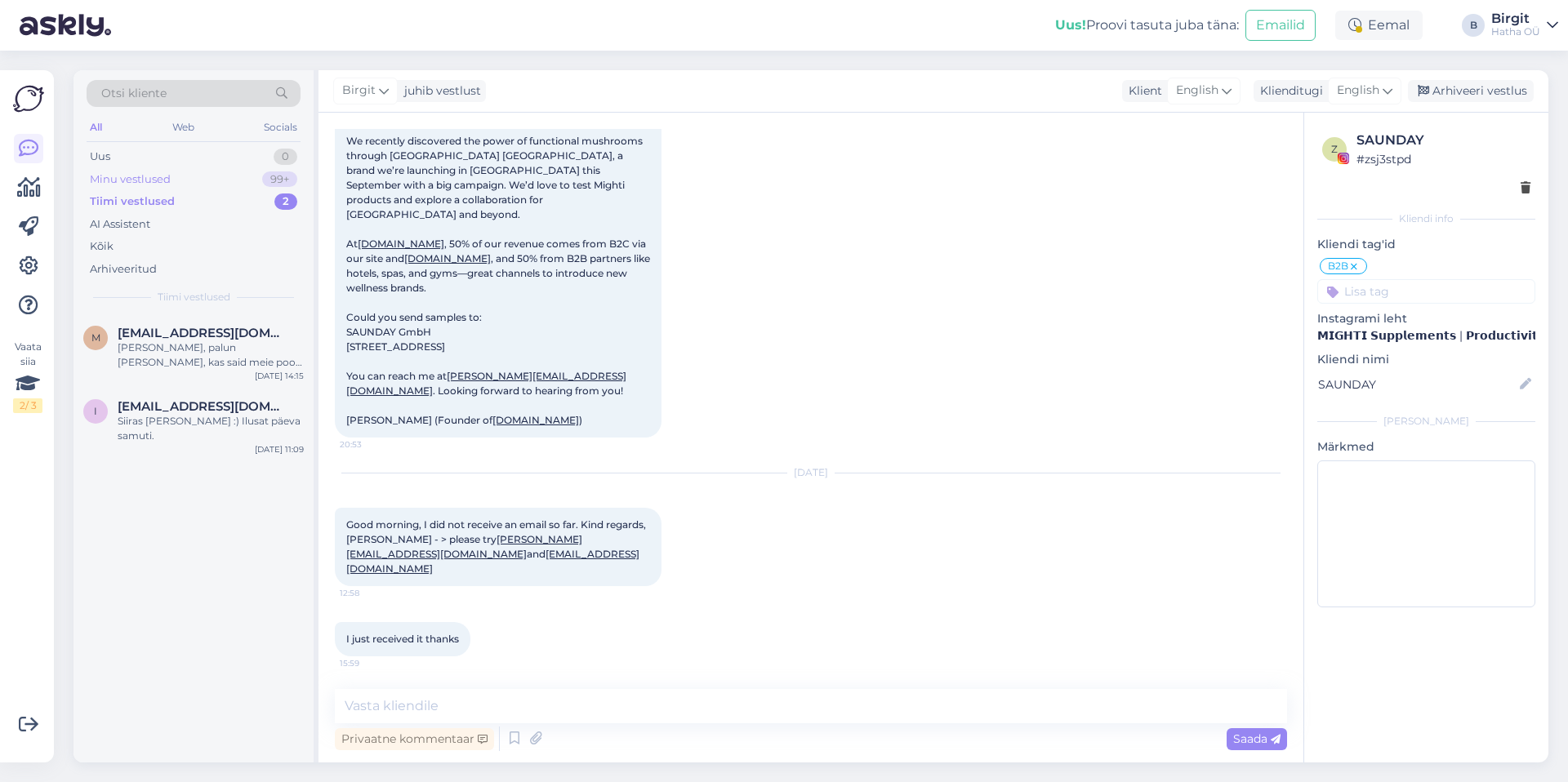
click at [170, 184] on div "Minu vestlused 99+" at bounding box center [193, 180] width 214 height 23
